Goal: Transaction & Acquisition: Purchase product/service

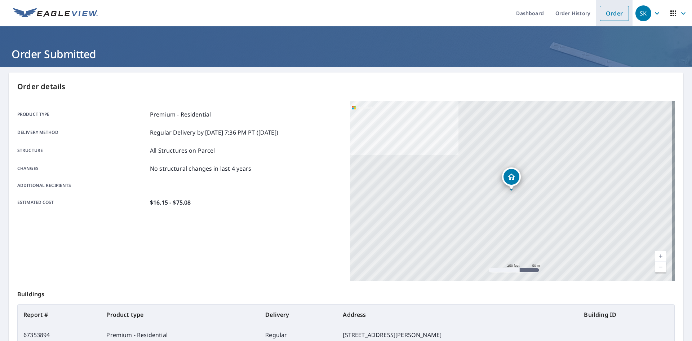
click at [601, 14] on link "Order" at bounding box center [614, 13] width 29 height 15
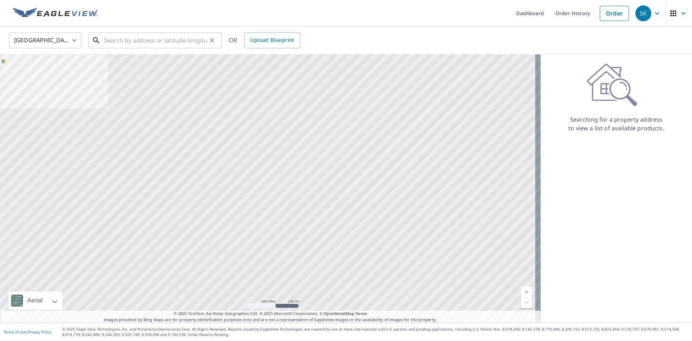
click at [126, 41] on input "text" at bounding box center [155, 40] width 103 height 20
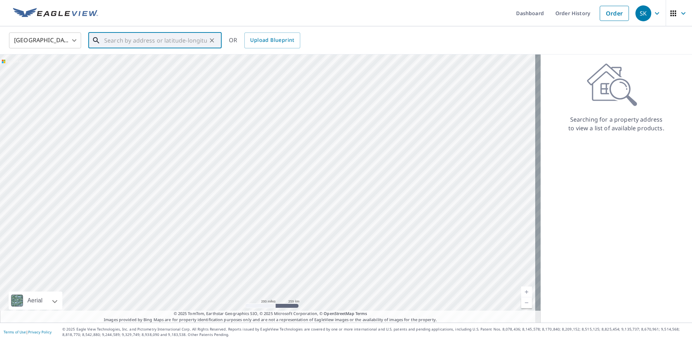
click at [126, 41] on input "text" at bounding box center [155, 40] width 103 height 20
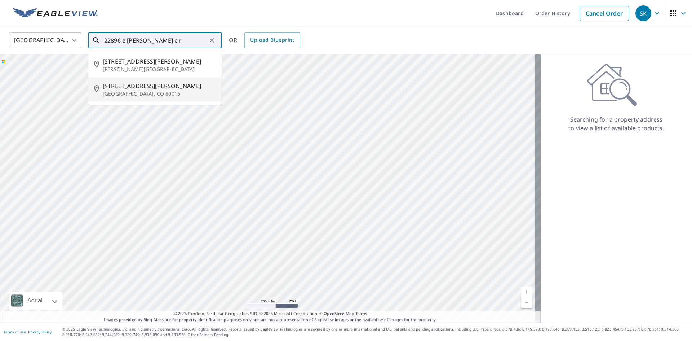
type input "22896 e [PERSON_NAME] cir"
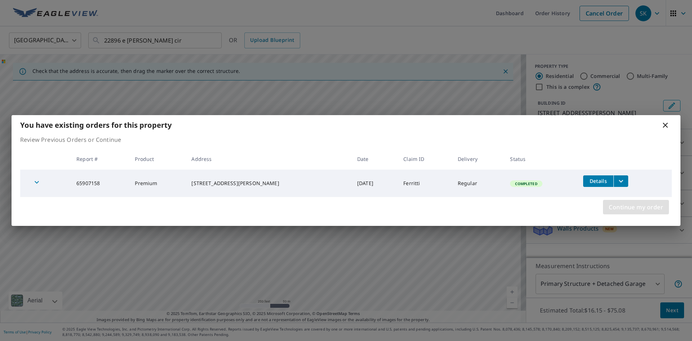
click at [621, 205] on span "Continue my order" at bounding box center [636, 207] width 54 height 10
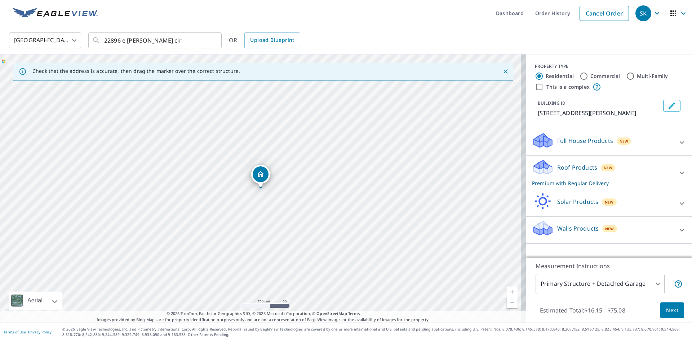
click at [610, 282] on body "SK SK Dashboard Order History Cancel Order SK United States [GEOGRAPHIC_DATA] ​…" at bounding box center [346, 170] width 692 height 341
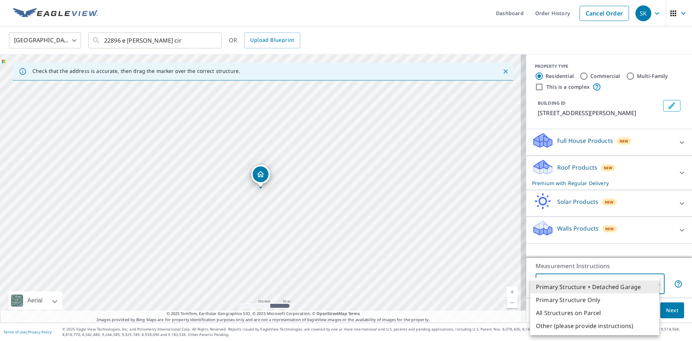
click at [601, 311] on li "All Structures on Parcel" at bounding box center [594, 312] width 129 height 13
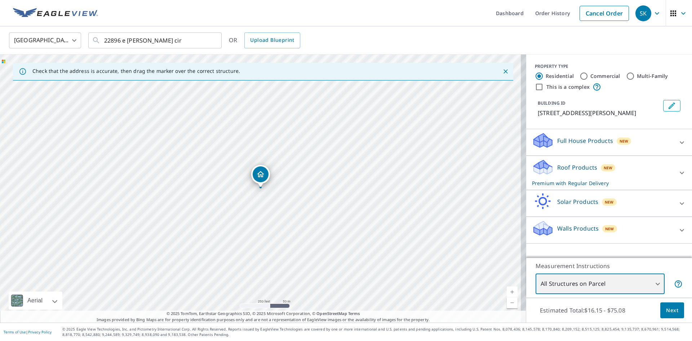
type input "3"
click at [666, 313] on span "Next" at bounding box center [672, 310] width 12 height 9
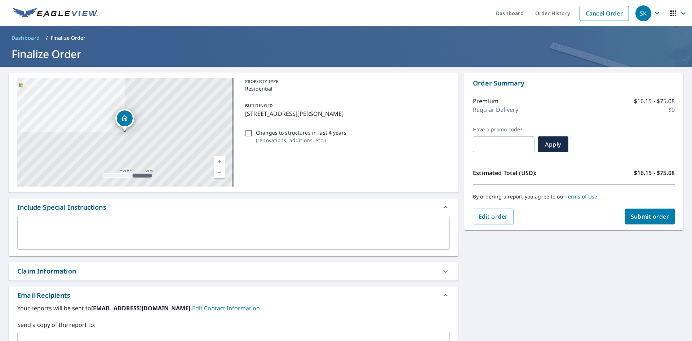
click at [37, 272] on div "Claim Information" at bounding box center [46, 271] width 59 height 10
checkbox input "true"
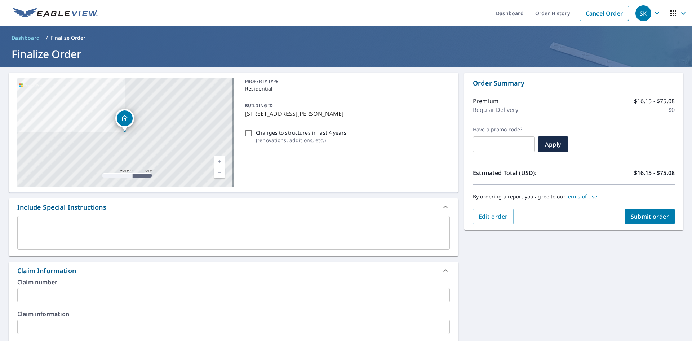
click at [40, 296] on input "text" at bounding box center [233, 295] width 433 height 14
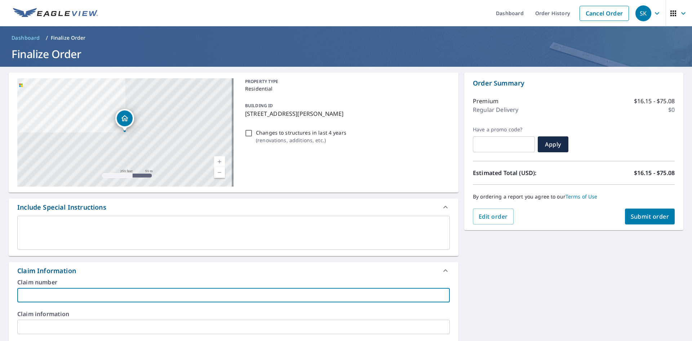
type input "S"
checkbox input "true"
type input "Sp"
checkbox input "true"
type input "Spu"
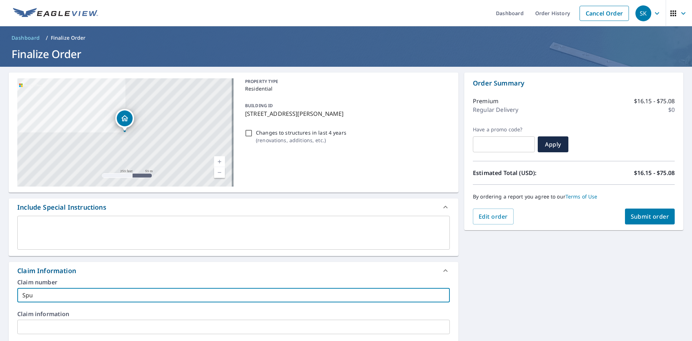
checkbox input "true"
type input "Spur"
checkbox input "true"
type input "[PERSON_NAME]"
checkbox input "true"
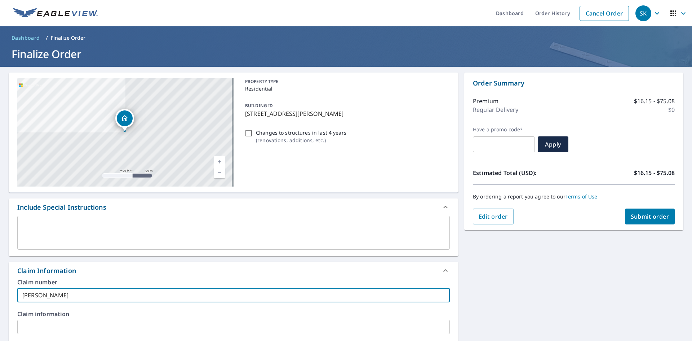
type input "[PERSON_NAME]"
click at [631, 216] on span "Submit order" at bounding box center [650, 216] width 39 height 8
checkbox input "true"
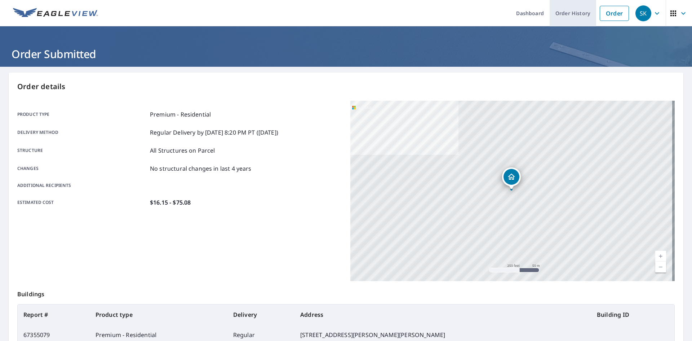
click at [550, 13] on link "Order History" at bounding box center [573, 13] width 47 height 26
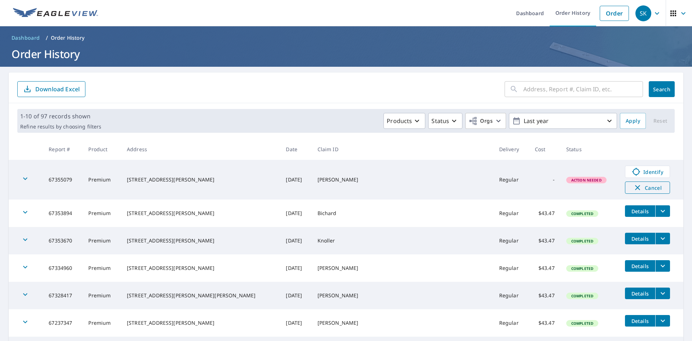
click at [633, 188] on icon "button" at bounding box center [637, 187] width 9 height 9
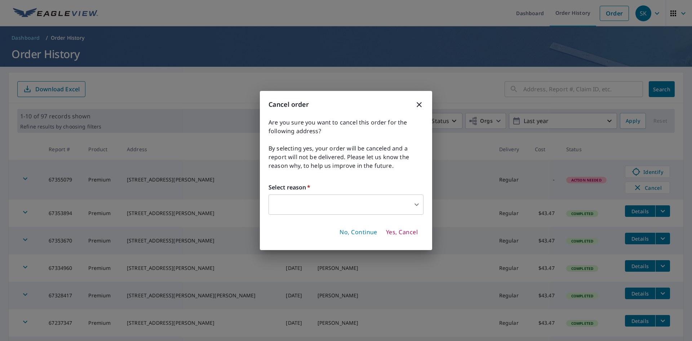
click at [289, 204] on body "SK SK Dashboard Order History Order SK Dashboard / Order History Order History …" at bounding box center [346, 170] width 692 height 341
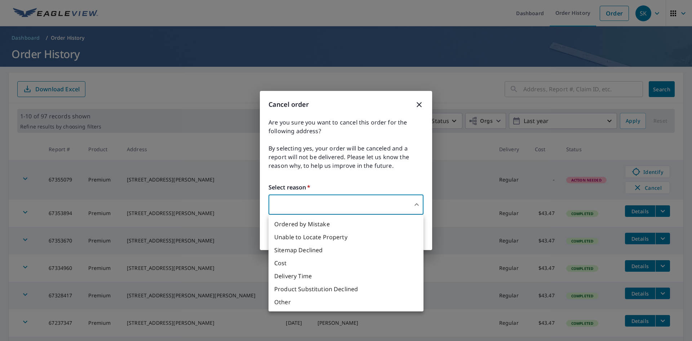
click at [323, 225] on li "Ordered by Mistake" at bounding box center [346, 223] width 155 height 13
type input "30"
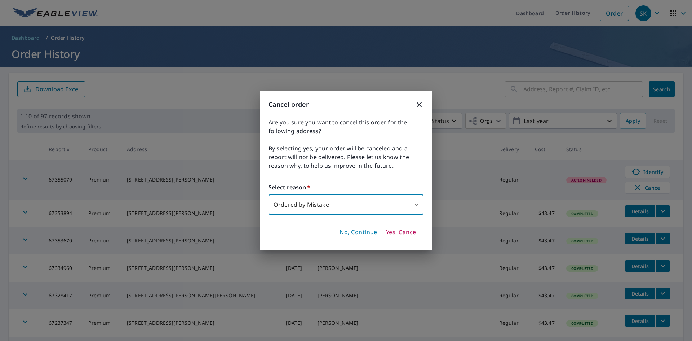
click at [393, 232] on span "Yes, Cancel" at bounding box center [402, 232] width 32 height 8
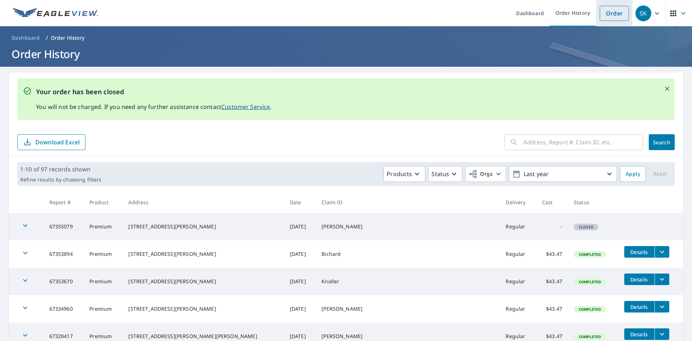
click at [606, 12] on link "Order" at bounding box center [614, 13] width 29 height 15
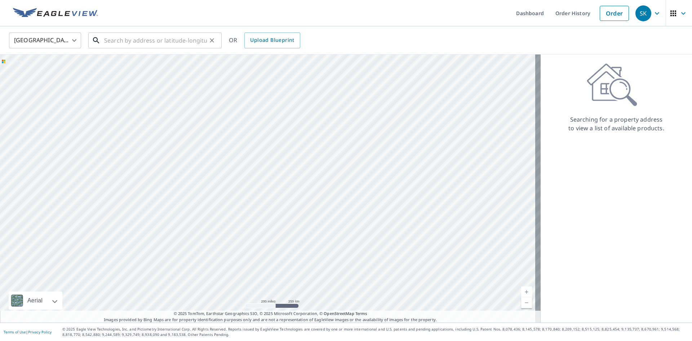
click at [149, 34] on input "text" at bounding box center [155, 40] width 103 height 20
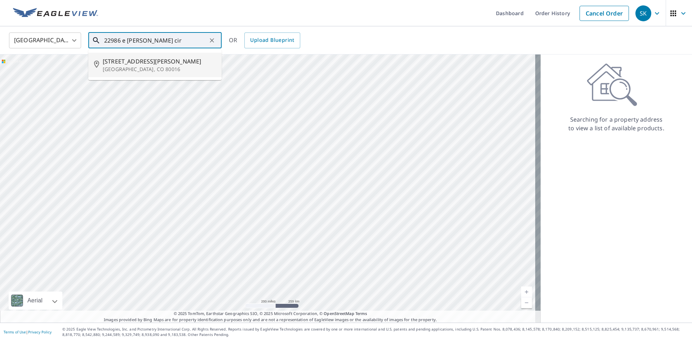
click at [161, 70] on p "[GEOGRAPHIC_DATA], CO 80016" at bounding box center [159, 69] width 113 height 7
type input "[STREET_ADDRESS][PERSON_NAME]"
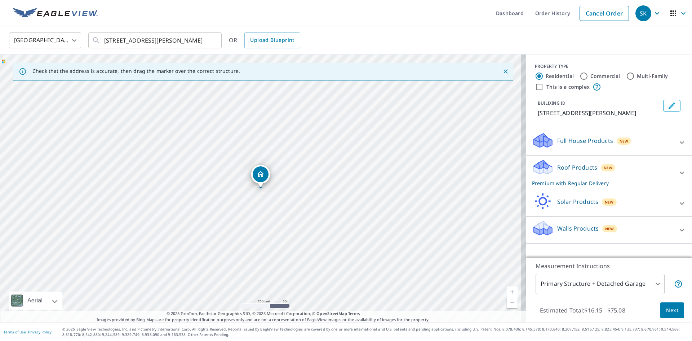
click at [599, 280] on body "SK SK Dashboard Order History Cancel Order SK [GEOGRAPHIC_DATA] [GEOGRAPHIC_DAT…" at bounding box center [346, 170] width 692 height 341
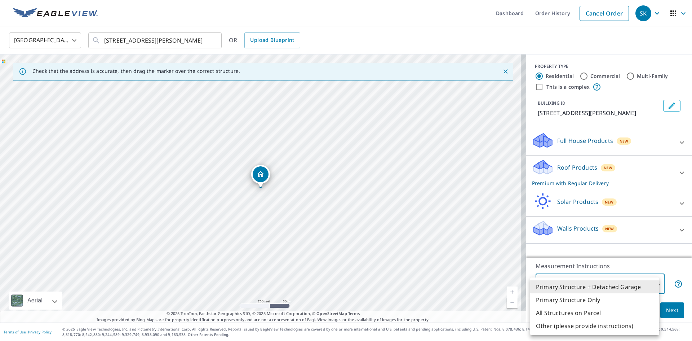
click at [596, 315] on li "All Structures on Parcel" at bounding box center [594, 312] width 129 height 13
type input "3"
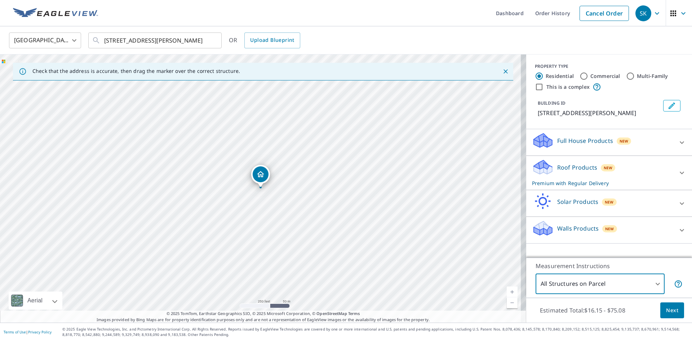
click at [660, 312] on button "Next" at bounding box center [672, 310] width 24 height 16
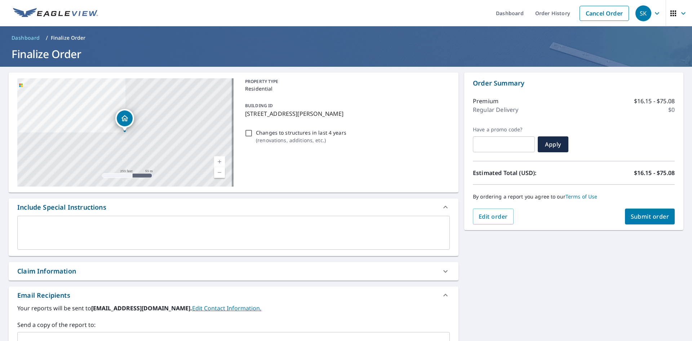
click at [54, 319] on div "Your reports will be sent to [EMAIL_ADDRESS][DOMAIN_NAME]. Edit Contact Informa…" at bounding box center [233, 328] width 433 height 48
click at [52, 272] on div "Claim Information" at bounding box center [46, 271] width 59 height 10
checkbox input "true"
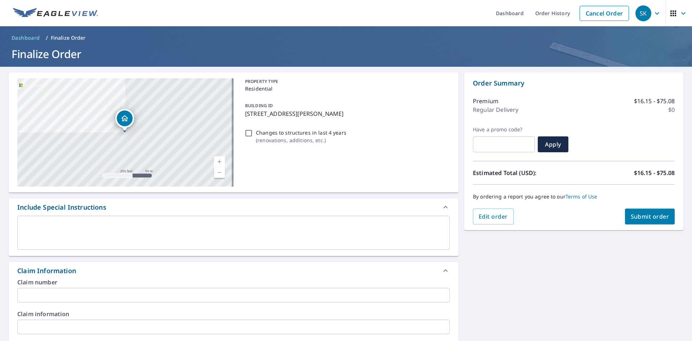
click at [94, 296] on input "text" at bounding box center [233, 295] width 433 height 14
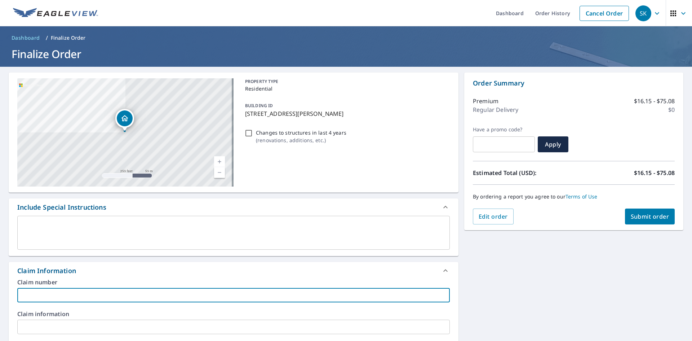
type input "S"
checkbox input "true"
type input "Sp"
checkbox input "true"
type input "Spu"
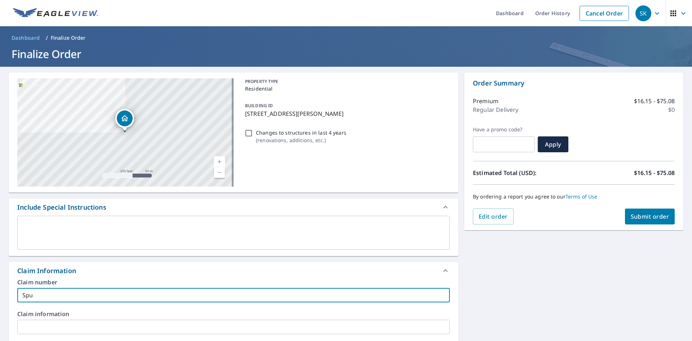
checkbox input "true"
type input "Spur"
checkbox input "true"
type input "[PERSON_NAME]"
checkbox input "true"
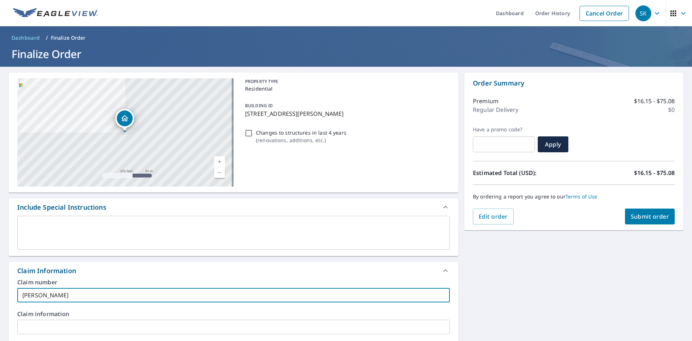
type input "[PERSON_NAME]"
click at [635, 217] on span "Submit order" at bounding box center [650, 216] width 39 height 8
checkbox input "true"
